Goal: Task Accomplishment & Management: Manage account settings

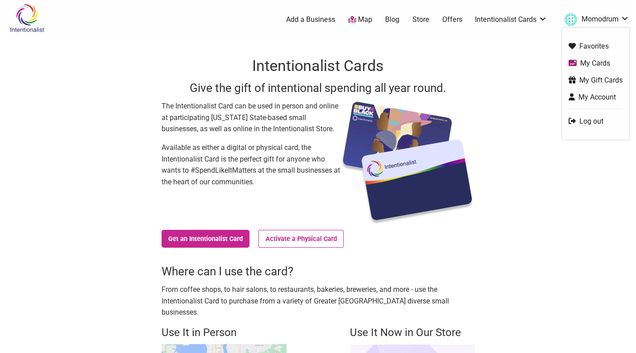
click at [585, 20] on link "Momodrum" at bounding box center [594, 20] width 69 height 16
click at [586, 63] on link "My Cards" at bounding box center [596, 63] width 54 height 10
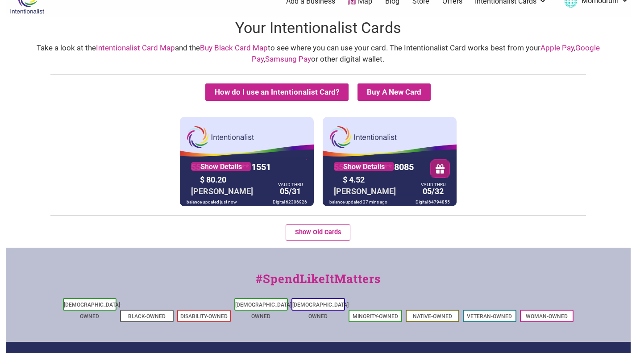
scroll to position [19, 0]
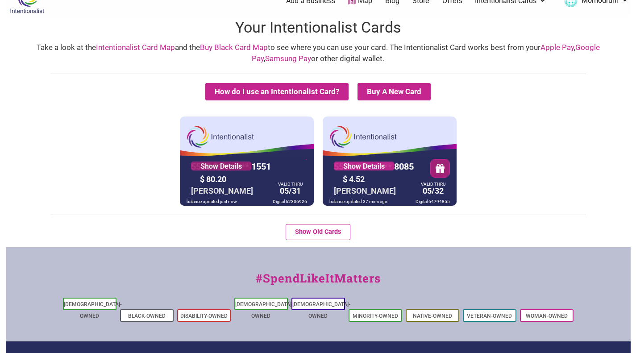
click at [242, 163] on link "Show Details" at bounding box center [221, 166] width 60 height 9
click at [247, 168] on link "Show Details" at bounding box center [221, 166] width 60 height 9
click at [388, 168] on link "Show Details" at bounding box center [364, 166] width 60 height 9
